Goal: Obtain resource: Download file/media

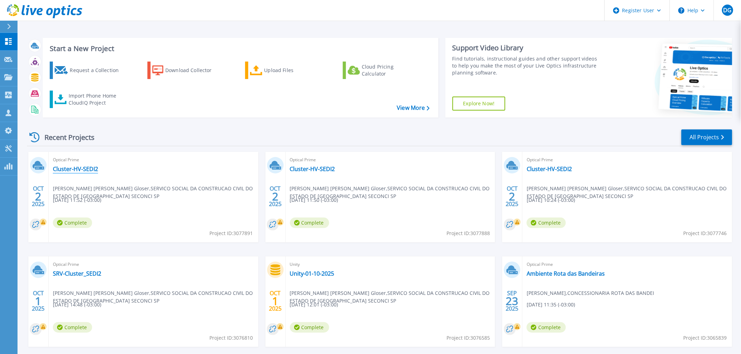
drag, startPoint x: 76, startPoint y: 168, endPoint x: 85, endPoint y: 167, distance: 9.9
click at [76, 168] on link "Cluster-HV-SEDI2" at bounding box center [75, 169] width 45 height 7
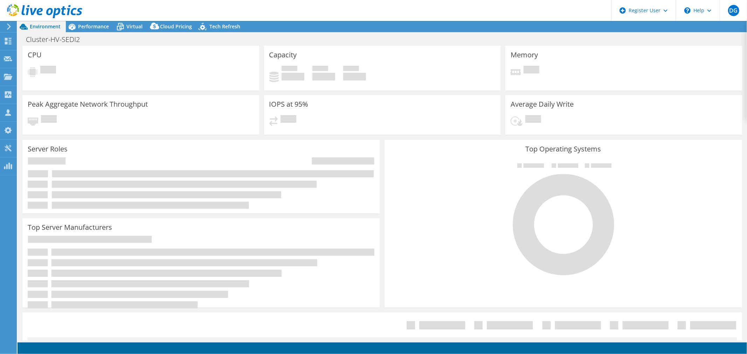
select select "USD"
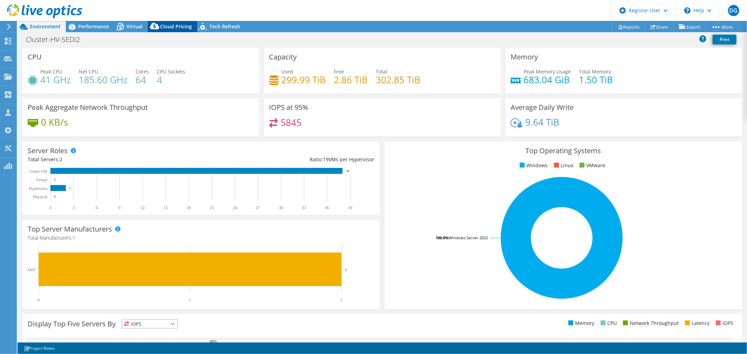
drag, startPoint x: 92, startPoint y: 29, endPoint x: 155, endPoint y: 27, distance: 63.8
click at [92, 29] on span "Performance" at bounding box center [93, 26] width 31 height 7
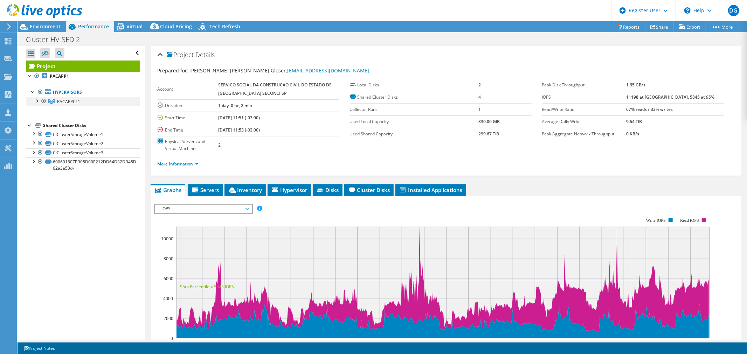
click at [36, 99] on div at bounding box center [36, 100] width 7 height 7
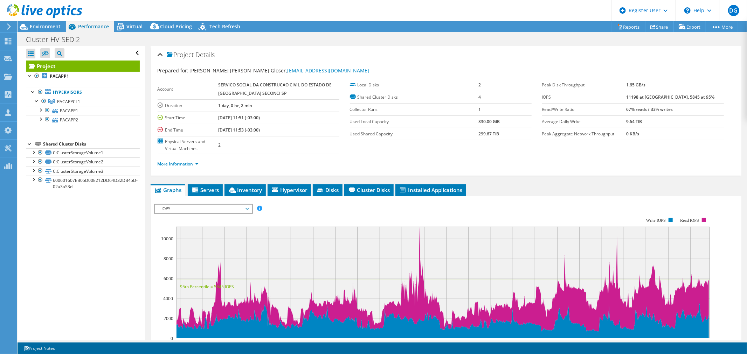
click at [124, 241] on div "Open All Close All Hide Excluded Nodes Project Tree Filter" at bounding box center [81, 193] width 127 height 295
click at [197, 164] on link "More Information" at bounding box center [178, 164] width 41 height 6
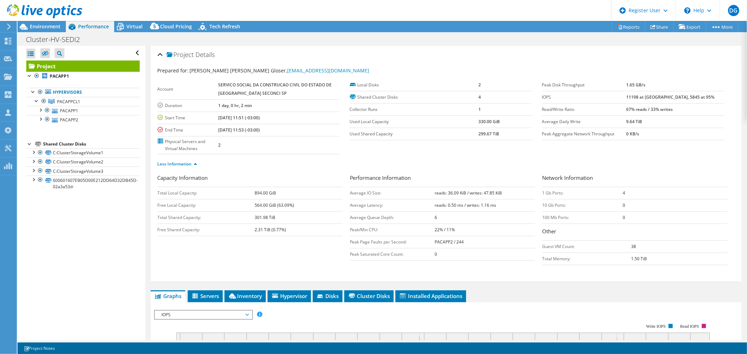
click at [308, 168] on div "Less Information" at bounding box center [446, 164] width 577 height 20
drag, startPoint x: 136, startPoint y: 27, endPoint x: 167, endPoint y: 30, distance: 31.6
click at [136, 27] on span "Virtual" at bounding box center [134, 26] width 16 height 7
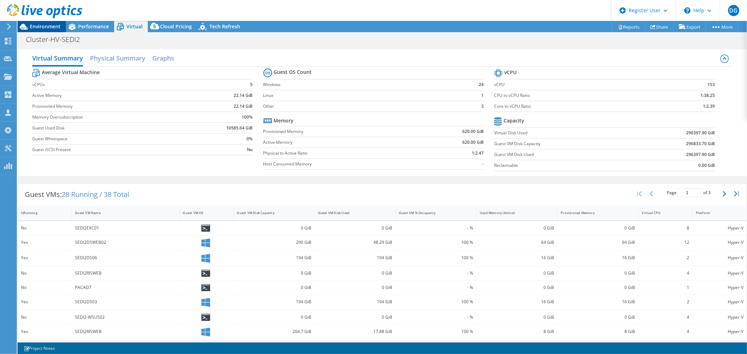
click at [39, 25] on span "Environment" at bounding box center [45, 26] width 31 height 7
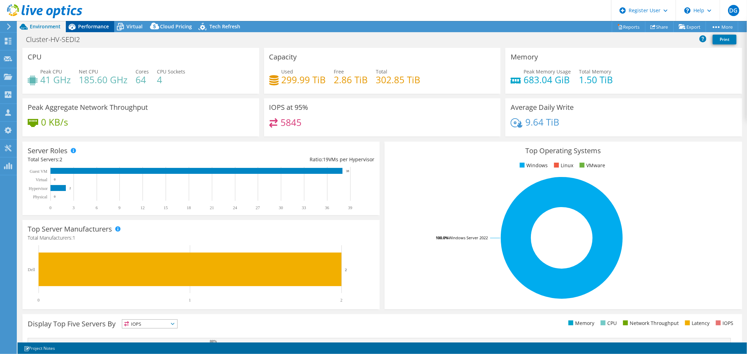
click at [97, 26] on span "Performance" at bounding box center [93, 26] width 31 height 7
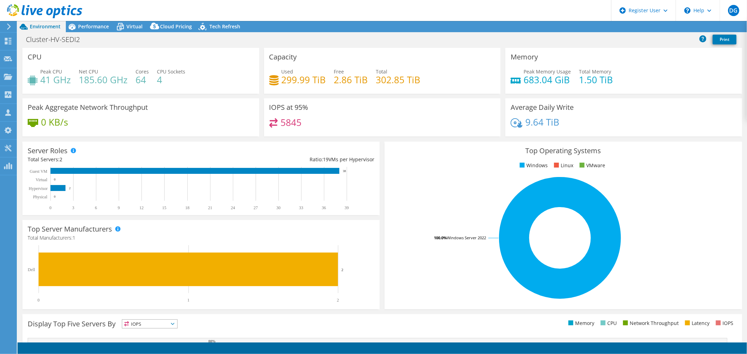
select select "USD"
click at [358, 192] on rect at bounding box center [198, 189] width 340 height 44
click at [625, 28] on link "Reports" at bounding box center [629, 26] width 34 height 11
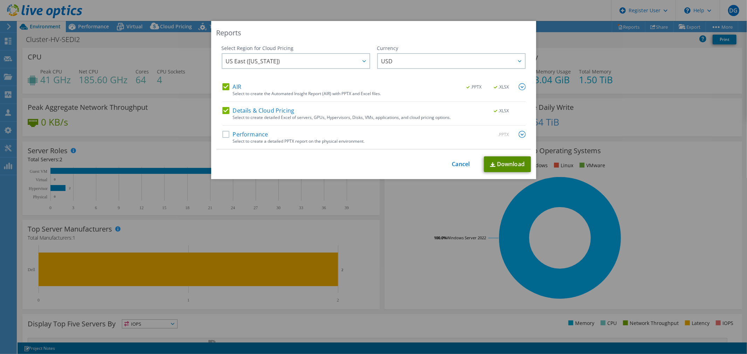
click at [499, 161] on link "Download" at bounding box center [507, 165] width 47 height 16
click at [454, 166] on link "Cancel" at bounding box center [461, 164] width 18 height 7
